Goal: Information Seeking & Learning: Learn about a topic

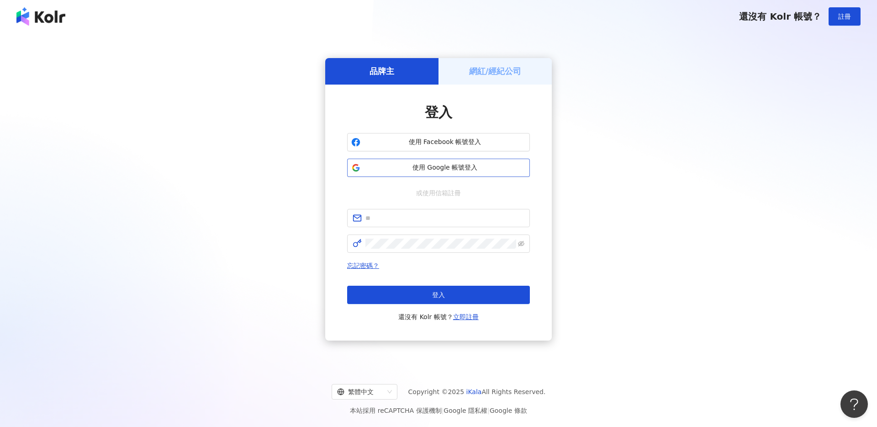
click at [453, 165] on span "使用 Google 帳號登入" at bounding box center [445, 167] width 162 height 9
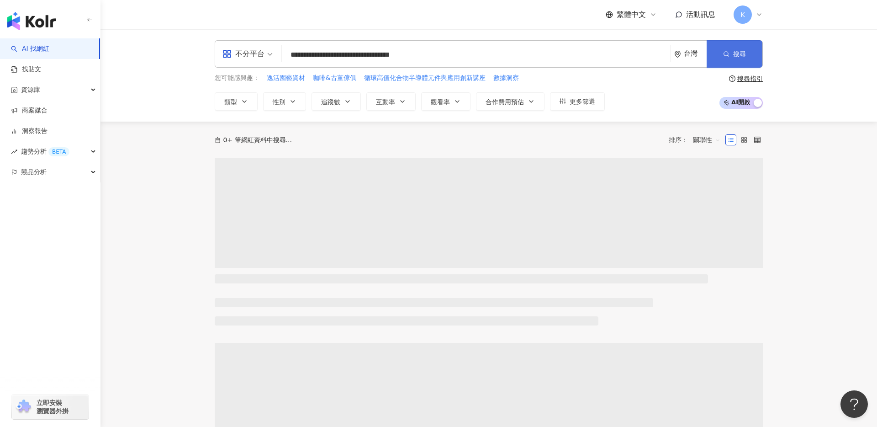
type input "**********"
click at [734, 48] on button "搜尋" at bounding box center [735, 53] width 56 height 27
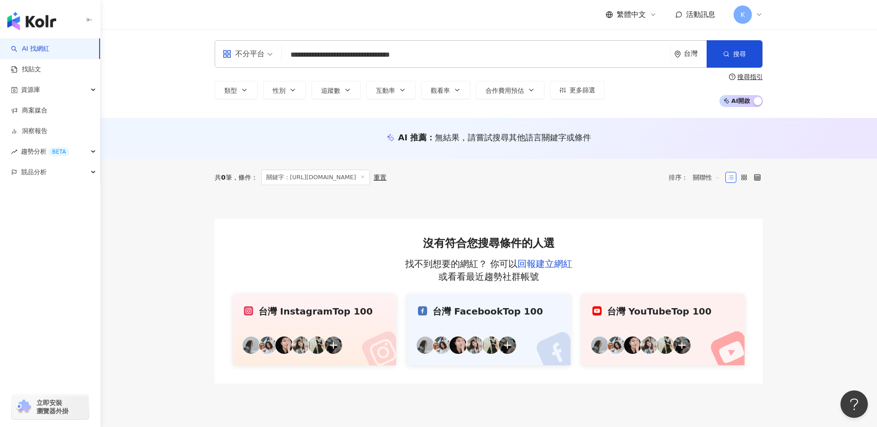
scroll to position [12, 0]
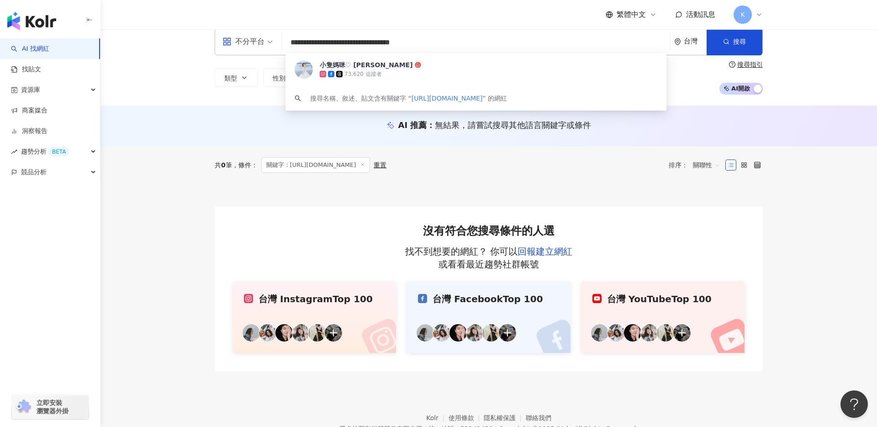
click at [539, 48] on input "**********" at bounding box center [476, 42] width 381 height 17
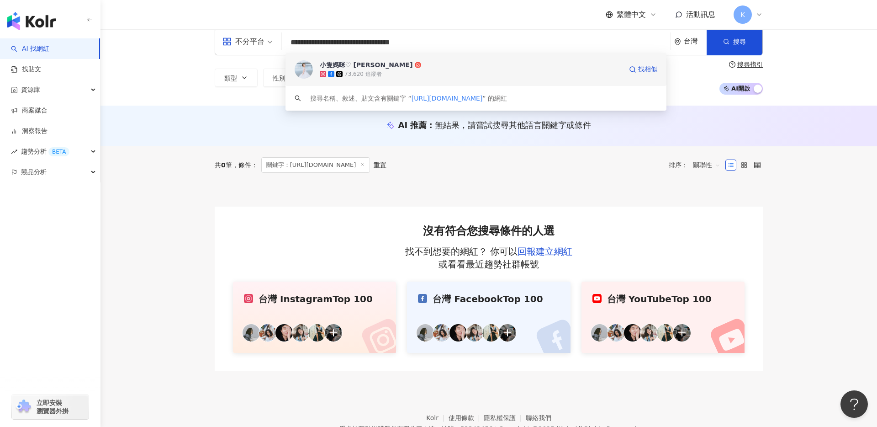
click at [515, 70] on div "73,620 追蹤者" at bounding box center [471, 73] width 302 height 9
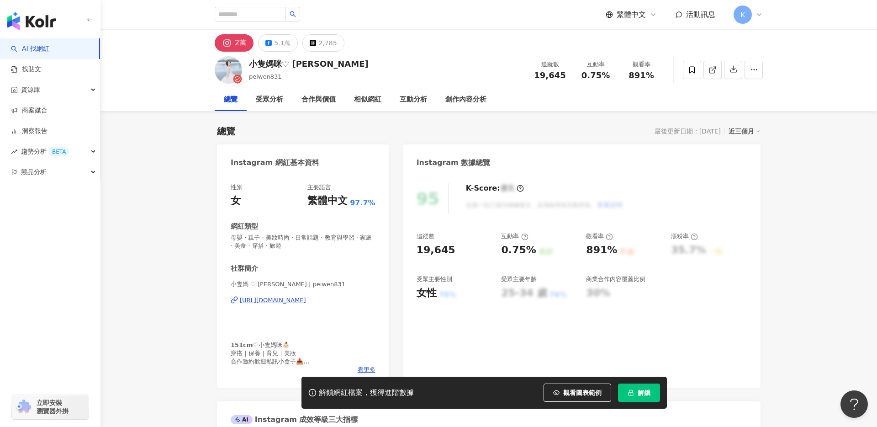
click at [638, 397] on button "解鎖" at bounding box center [639, 392] width 42 height 18
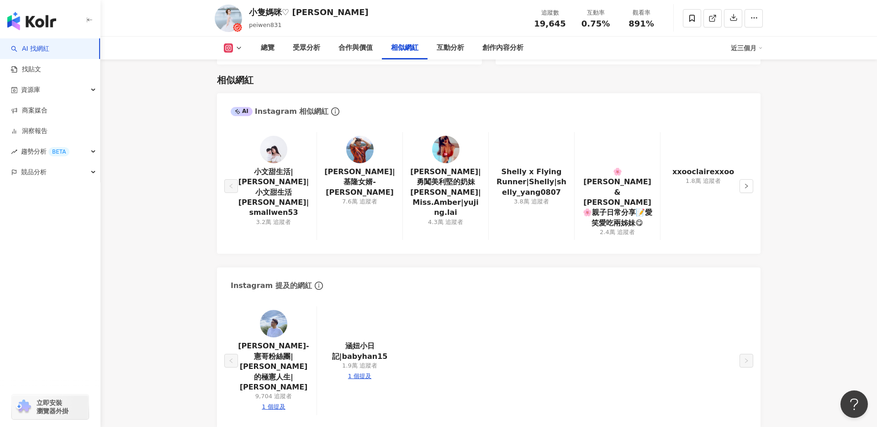
scroll to position [1498, 0]
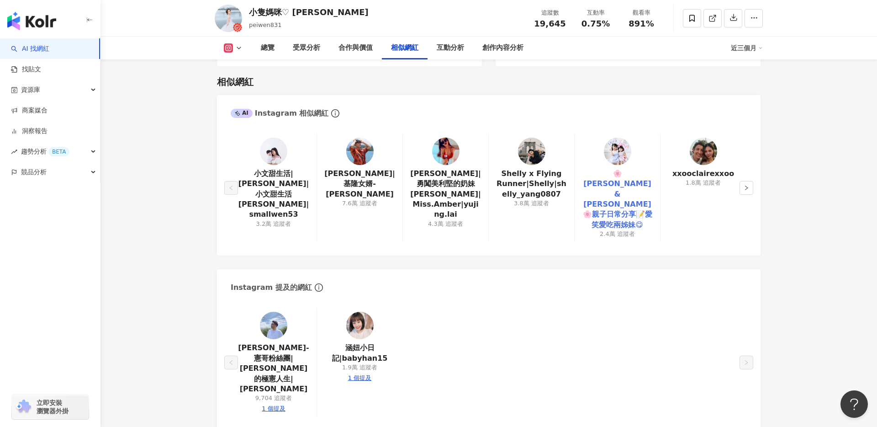
click at [632, 182] on link "🌸Keira & Luna🌸親子日常分享📝愛笑愛吃兩姊妹😋" at bounding box center [617, 199] width 71 height 61
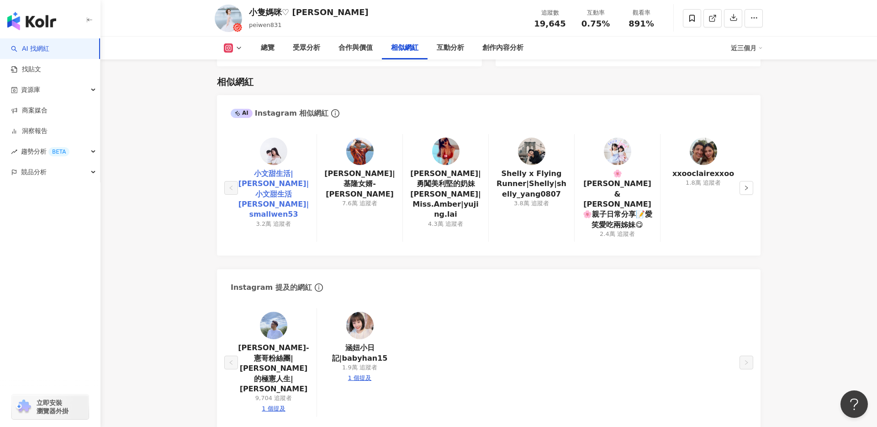
click at [271, 179] on link "小文甜生活|Evelyn Wang|小文甜生活 Evelyn Wang|smallwen53" at bounding box center [273, 194] width 71 height 51
click at [447, 154] on img at bounding box center [445, 151] width 27 height 27
click at [782, 155] on main "2萬 5.1萬 2,785 小隻媽咪♡ Peggy peiwen831 追蹤數 19,645 互動率 0.75% 觀看率 891% 總覽 受眾分析 合作與價值…" at bounding box center [489, 288] width 777 height 3515
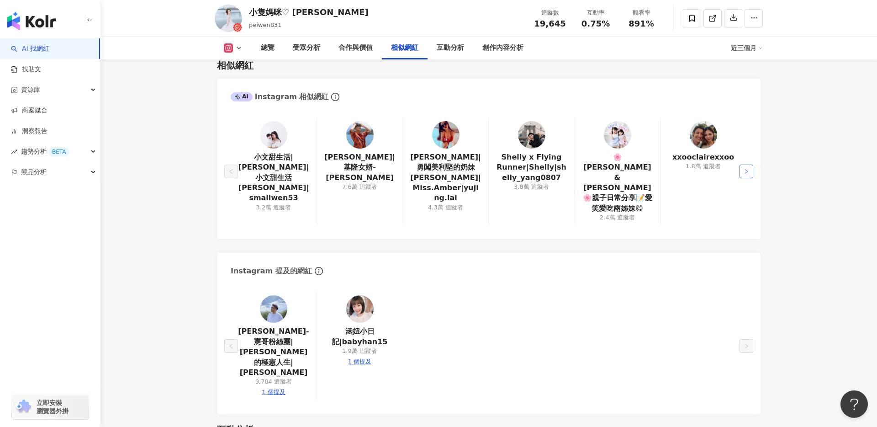
click at [746, 169] on icon "right" at bounding box center [746, 171] width 5 height 5
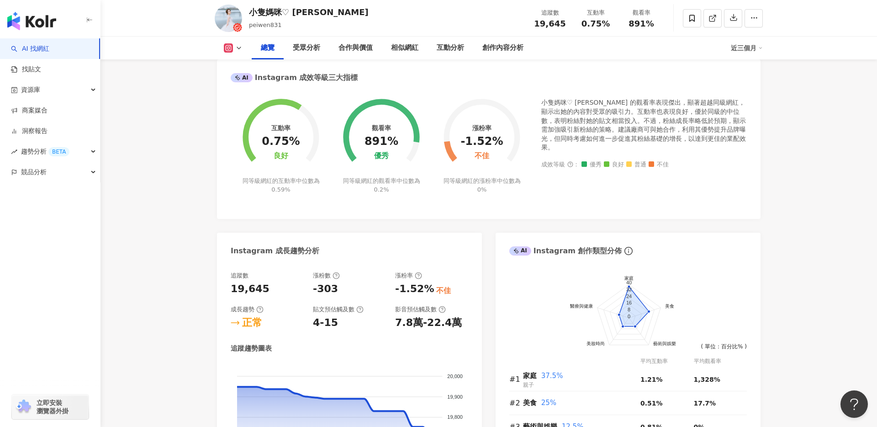
scroll to position [141, 0]
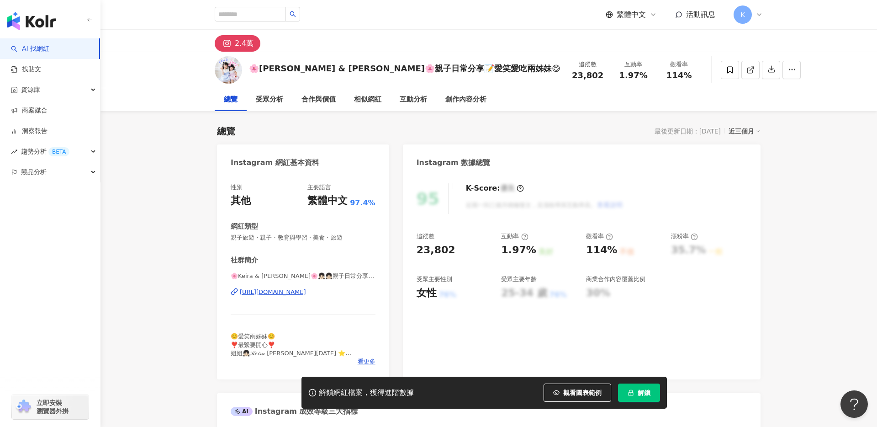
click at [306, 294] on div "https://www.instagram.com/weare_keiraluna_/" at bounding box center [273, 292] width 66 height 8
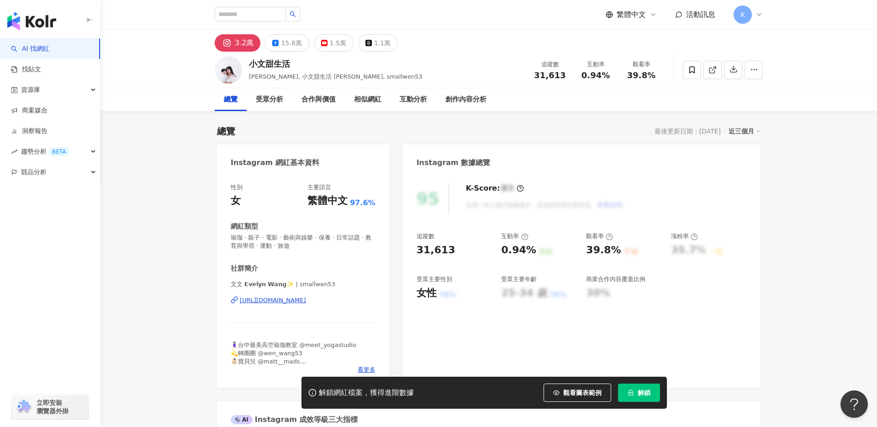
scroll to position [16, 0]
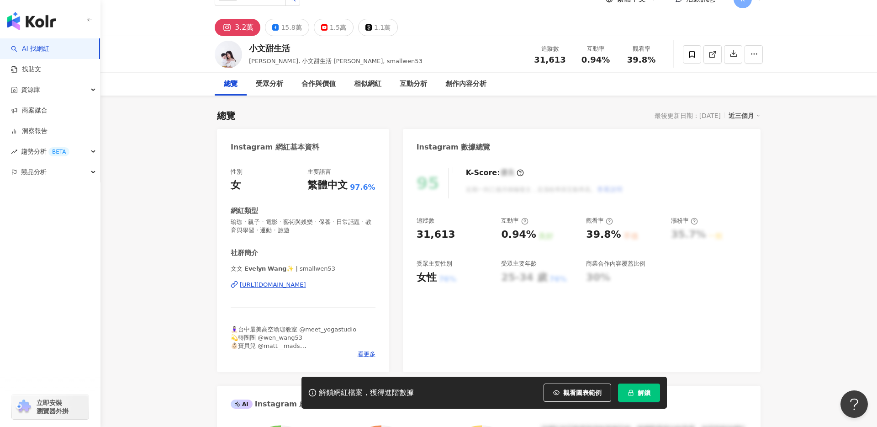
click at [303, 287] on div "https://www.instagram.com/smallwen53/" at bounding box center [273, 285] width 66 height 8
